Goal: Task Accomplishment & Management: Use online tool/utility

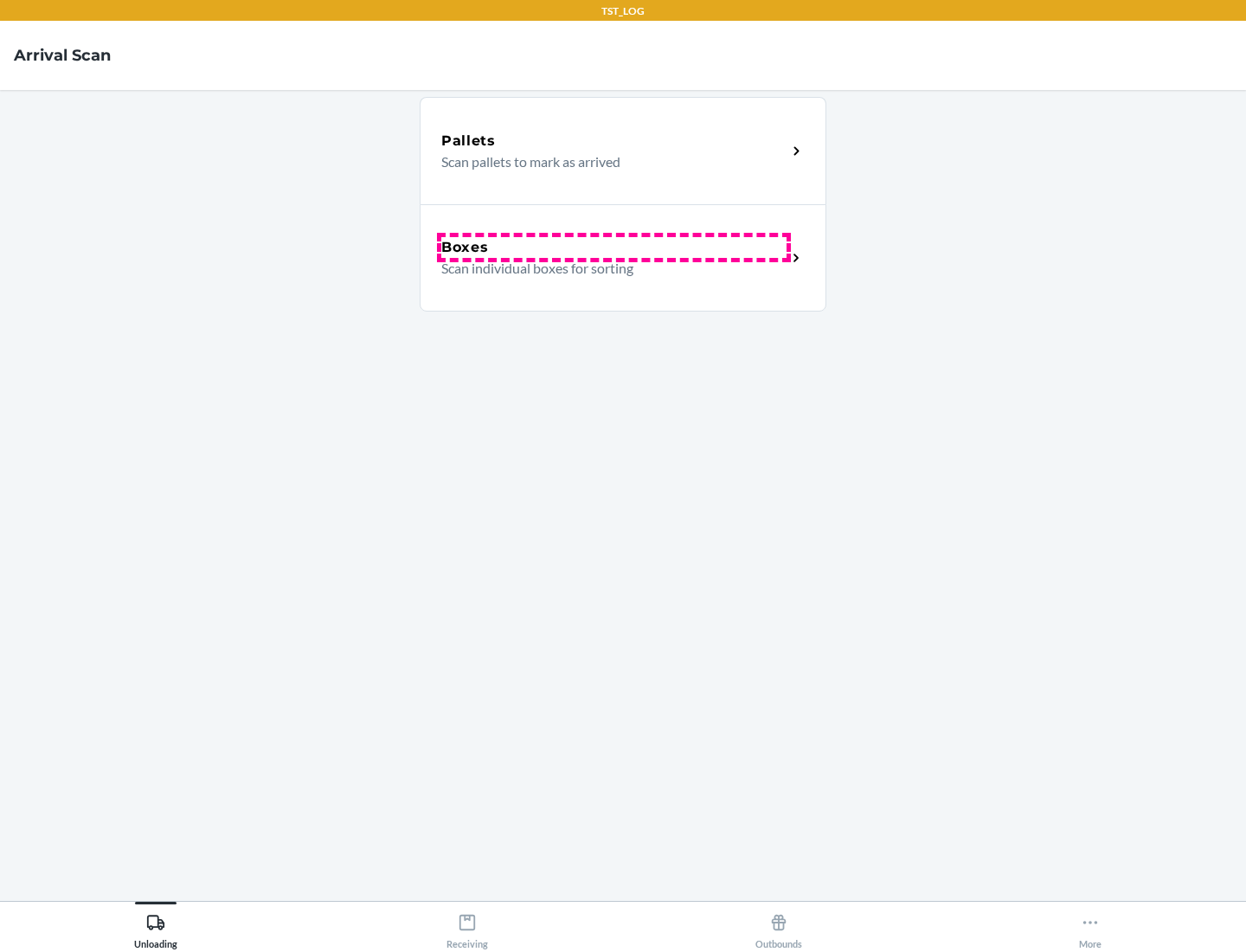
click at [614, 248] on div "Boxes" at bounding box center [615, 248] width 346 height 21
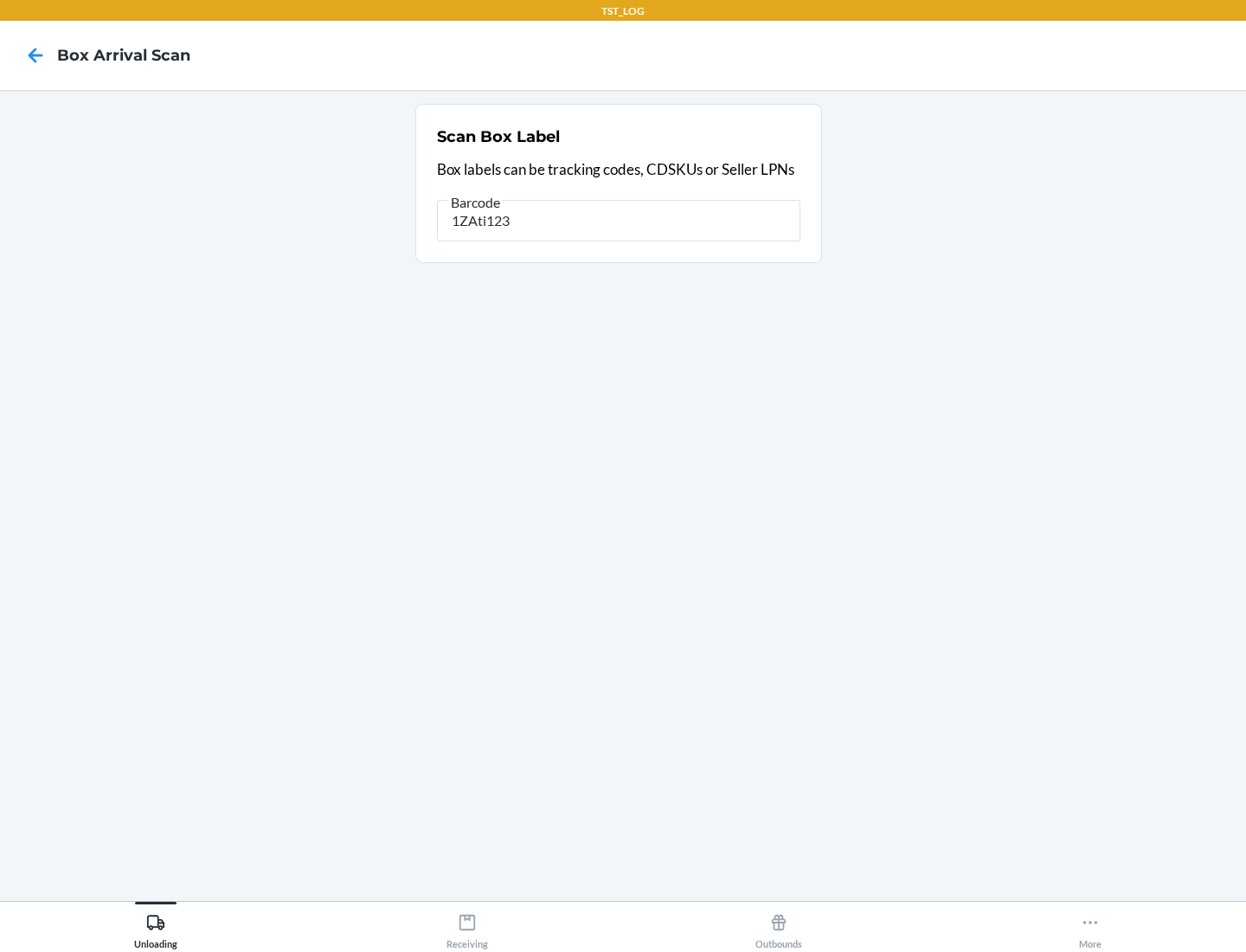
type input "1ZAti123"
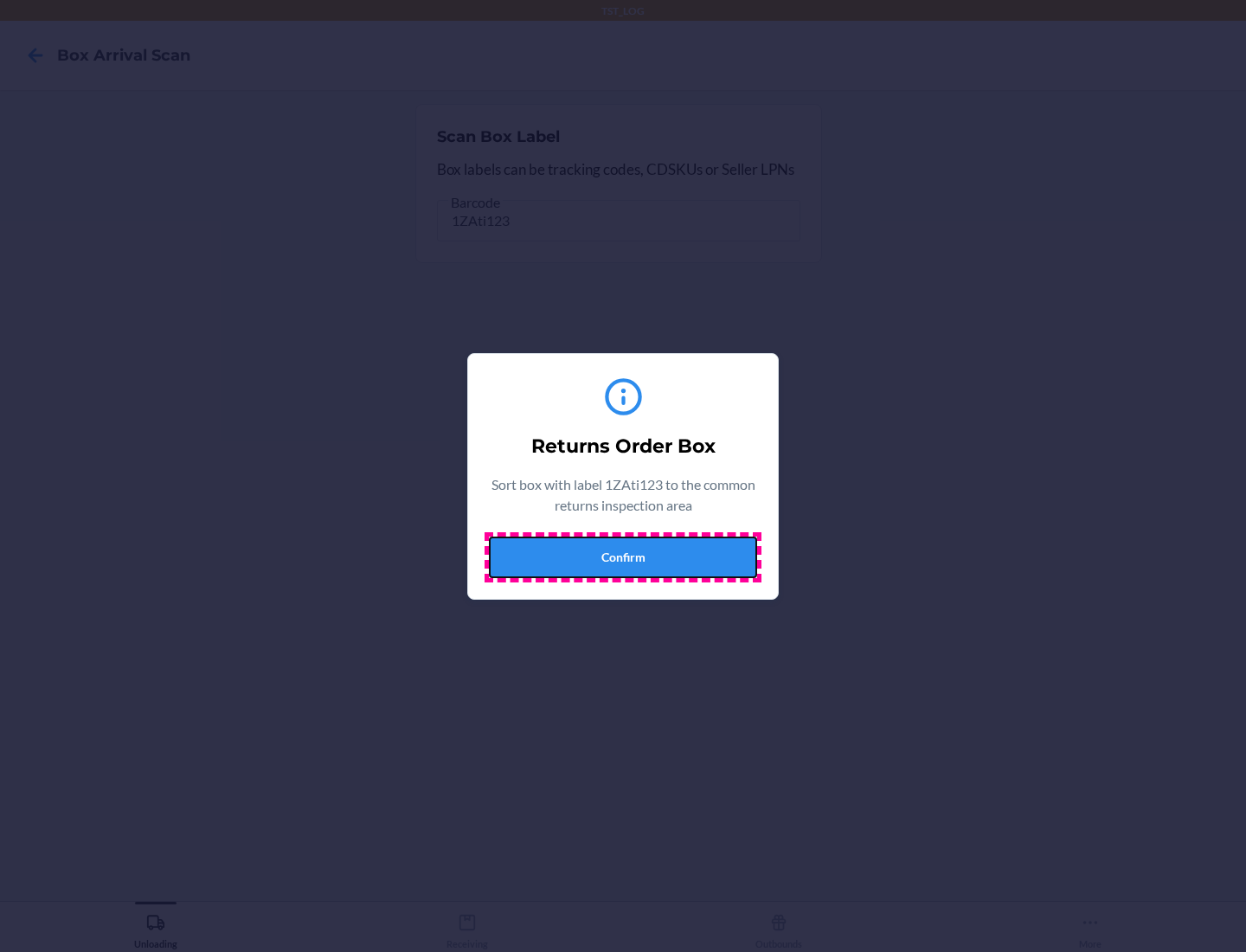
click at [623, 557] on button "Confirm" at bounding box center [623, 558] width 268 height 41
